Goal: Complete application form

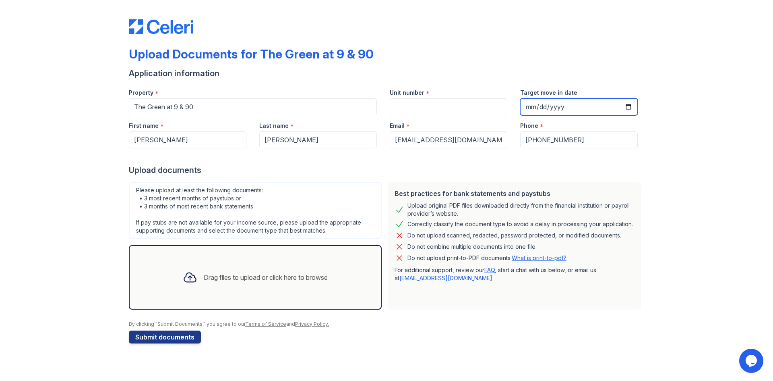
click at [630, 109] on input "Target move in date" at bounding box center [579, 106] width 118 height 17
type input "[DATE]"
click at [672, 179] on div "Upload Documents for The Green at 9 & 90 Application information Property * The…" at bounding box center [387, 179] width 748 height 359
click at [263, 278] on div "Drag files to upload or click here to browse" at bounding box center [266, 277] width 124 height 10
click at [298, 269] on div "Drag files to upload or click here to browse" at bounding box center [255, 276] width 158 height 27
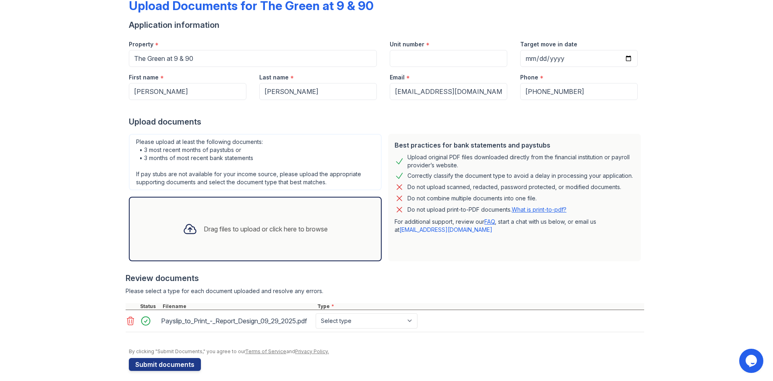
scroll to position [62, 0]
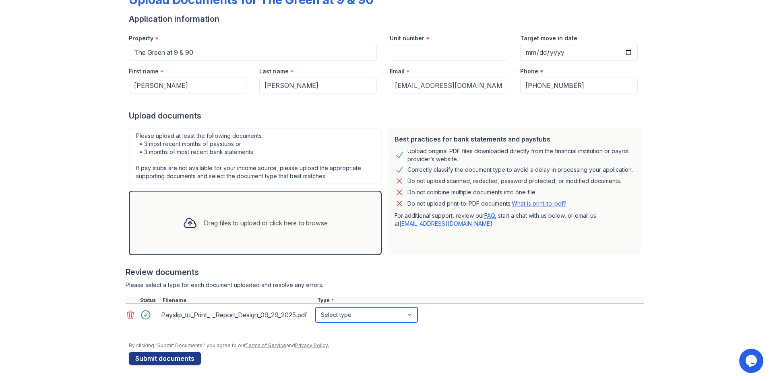
click at [389, 312] on select "Select type Paystub Bank Statement Offer Letter Tax Documents Benefit Award Let…" at bounding box center [367, 314] width 102 height 15
select select "paystub"
click at [316, 307] on select "Select type Paystub Bank Statement Offer Letter Tax Documents Benefit Award Let…" at bounding box center [367, 314] width 102 height 15
click at [92, 228] on div "Upload Documents for The Green at 9 & 90 Application information Property * The…" at bounding box center [387, 163] width 748 height 435
click at [246, 218] on div "Drag files to upload or click here to browse" at bounding box center [266, 223] width 124 height 10
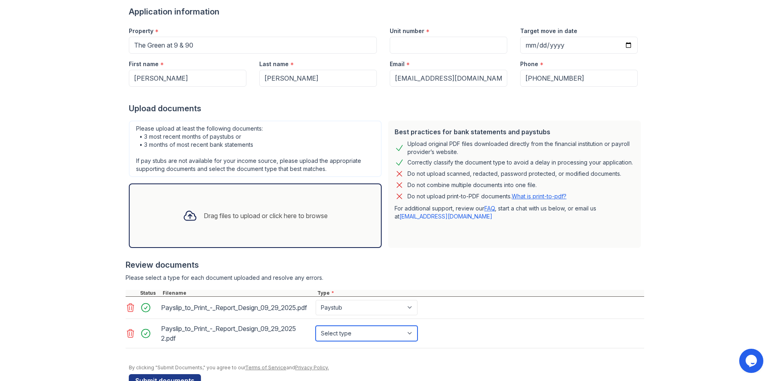
click at [341, 339] on select "Select type Paystub Bank Statement Offer Letter Tax Documents Benefit Award Let…" at bounding box center [367, 332] width 102 height 15
select select "paystub"
click at [316, 332] on select "Select type Paystub Bank Statement Offer Letter Tax Documents Benefit Award Let…" at bounding box center [367, 332] width 102 height 15
click at [79, 165] on div "Upload Documents for The Green at 9 & 90 Application information Property * The…" at bounding box center [387, 170] width 748 height 464
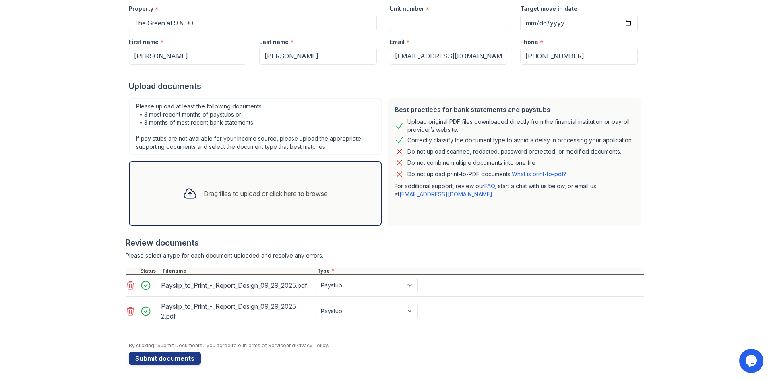
click at [238, 188] on div "Drag files to upload or click here to browse" at bounding box center [266, 193] width 124 height 10
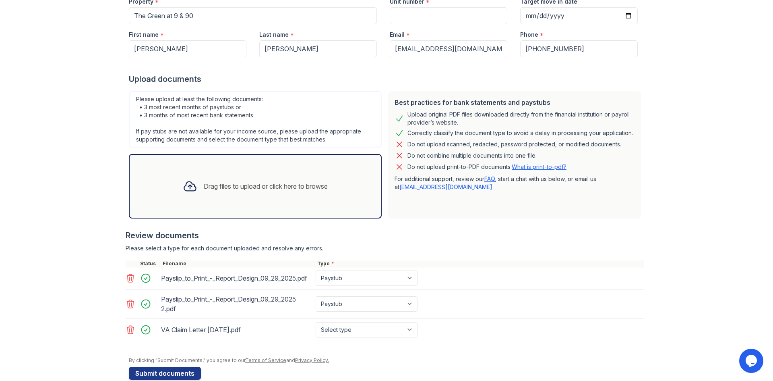
scroll to position [113, 0]
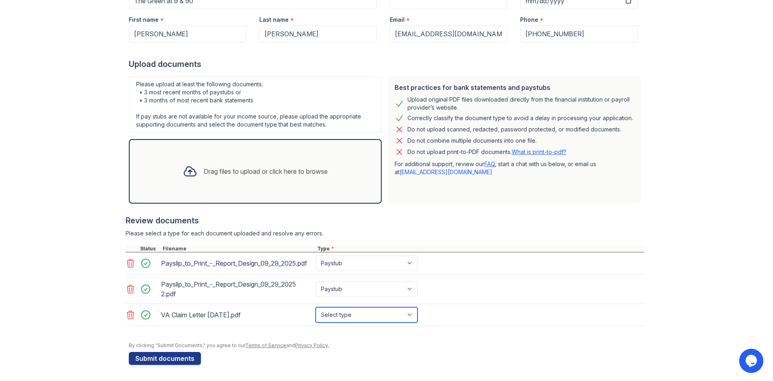
click at [359, 317] on select "Select type Paystub Bank Statement Offer Letter Tax Documents Benefit Award Let…" at bounding box center [367, 314] width 102 height 15
select select "benefit_award_letter"
click at [316, 307] on select "Select type Paystub Bank Statement Offer Letter Tax Documents Benefit Award Let…" at bounding box center [367, 314] width 102 height 15
click at [73, 259] on div "Upload Documents for The Green at 9 & 90 Application information Property * The…" at bounding box center [387, 137] width 748 height 487
click at [155, 354] on button "Submit documents" at bounding box center [165, 358] width 72 height 13
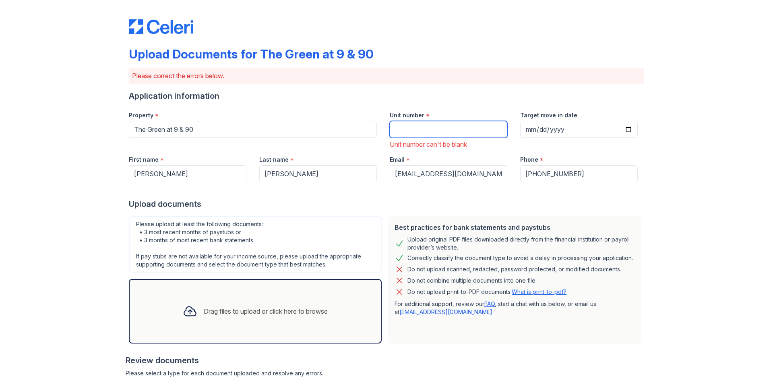
click at [463, 127] on input "Unit number" at bounding box center [449, 129] width 118 height 17
type input "B420"
click at [686, 205] on div "Upload Documents for The Green at 9 & 90 Please correct the errors below. Appli…" at bounding box center [387, 273] width 748 height 546
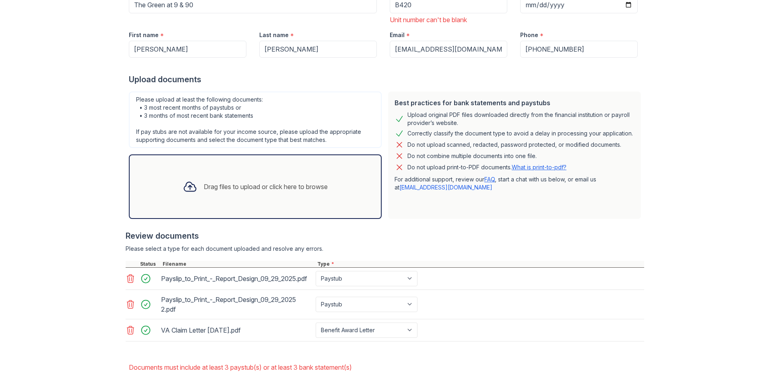
scroll to position [173, 0]
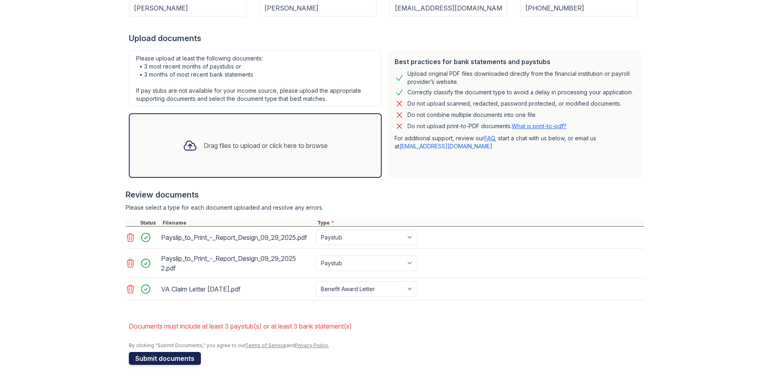
click at [164, 357] on button "Submit documents" at bounding box center [165, 358] width 72 height 13
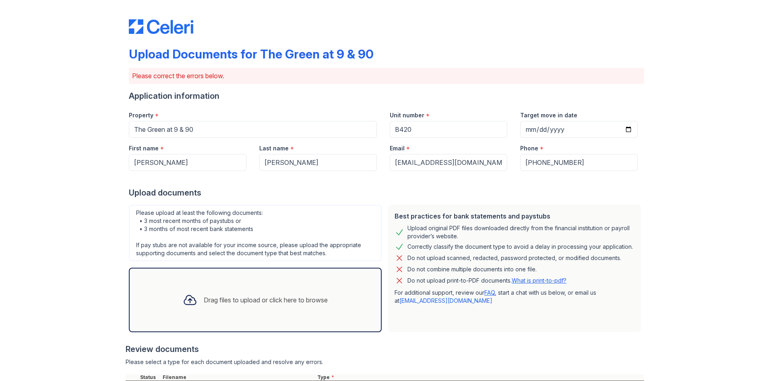
scroll to position [162, 0]
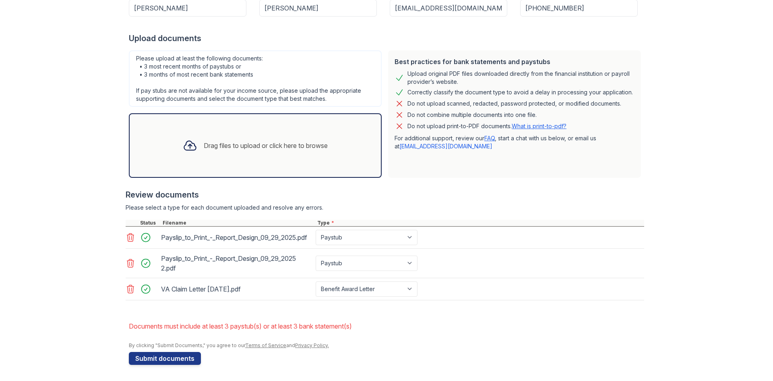
click at [280, 141] on div "Drag files to upload or click here to browse" at bounding box center [266, 146] width 124 height 10
click at [244, 141] on div "Drag files to upload or click here to browse" at bounding box center [266, 146] width 124 height 10
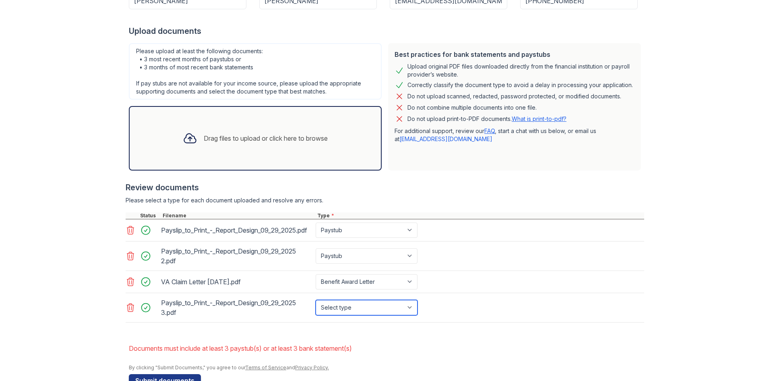
click at [358, 313] on select "Select type Paystub Bank Statement Offer Letter Tax Documents Benefit Award Let…" at bounding box center [367, 307] width 102 height 15
select select "paystub"
click at [316, 306] on select "Select type Paystub Bank Statement Offer Letter Tax Documents Benefit Award Let…" at bounding box center [367, 307] width 102 height 15
click at [77, 213] on div "Upload Documents for The Green at 9 & 90 Please correct the errors below. Appli…" at bounding box center [387, 120] width 748 height 564
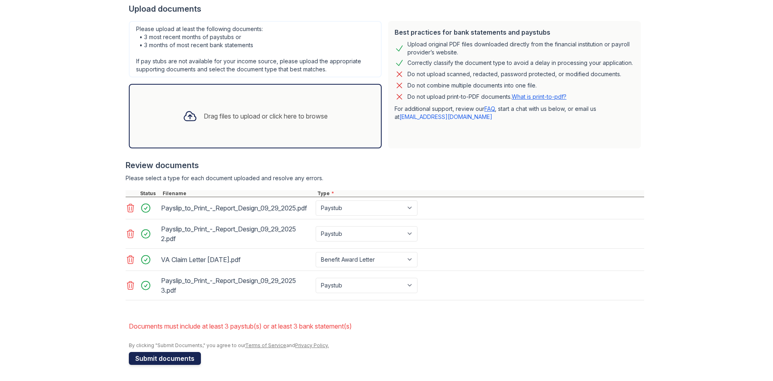
click at [166, 358] on button "Submit documents" at bounding box center [165, 358] width 72 height 13
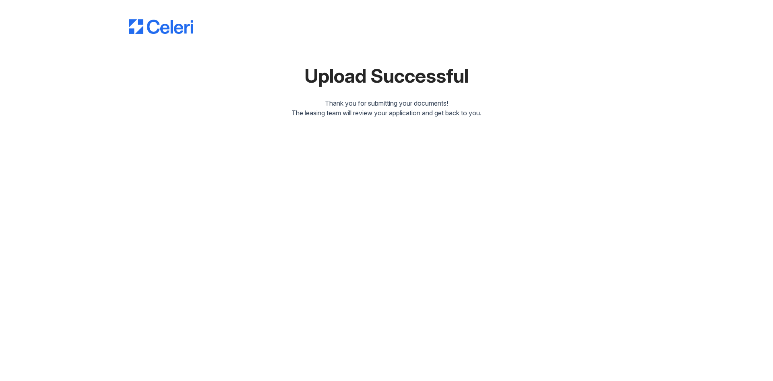
click at [166, 358] on div "Upload Successful Thank you for submitting your documents! The leasing team wil…" at bounding box center [386, 190] width 773 height 381
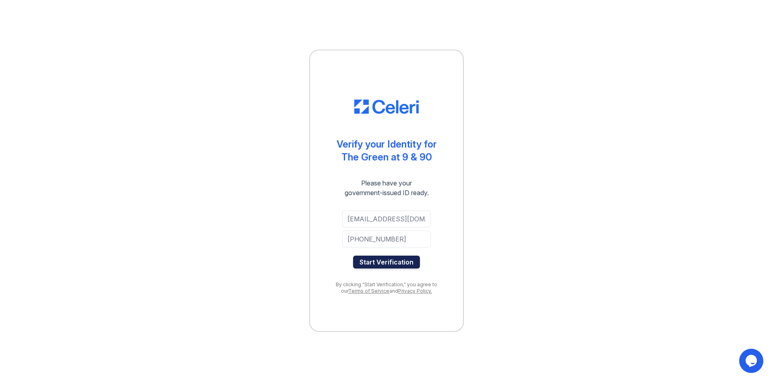
click at [385, 264] on button "Start Verification" at bounding box center [386, 261] width 67 height 13
